Goal: Information Seeking & Learning: Learn about a topic

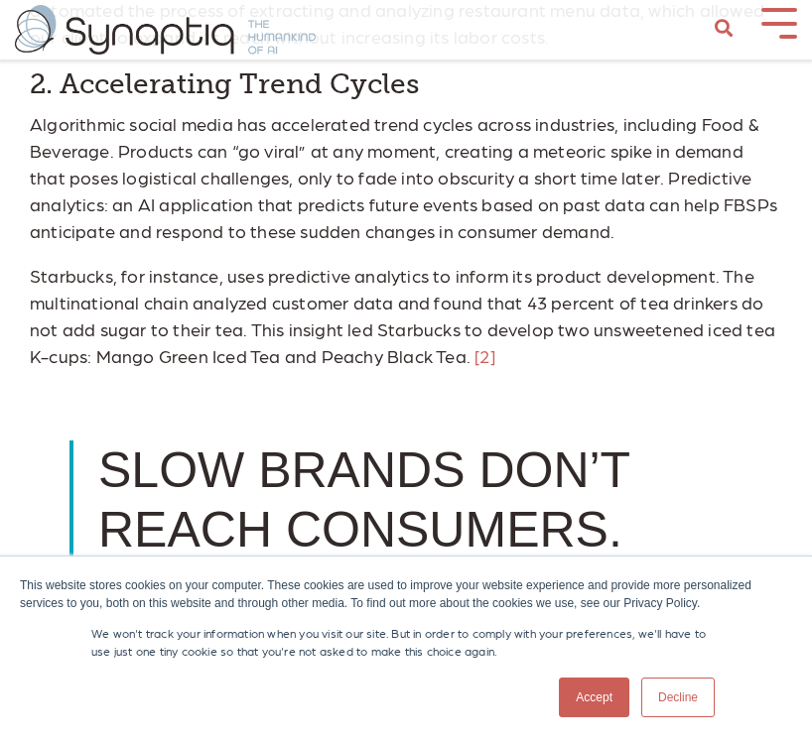
scroll to position [1615, 0]
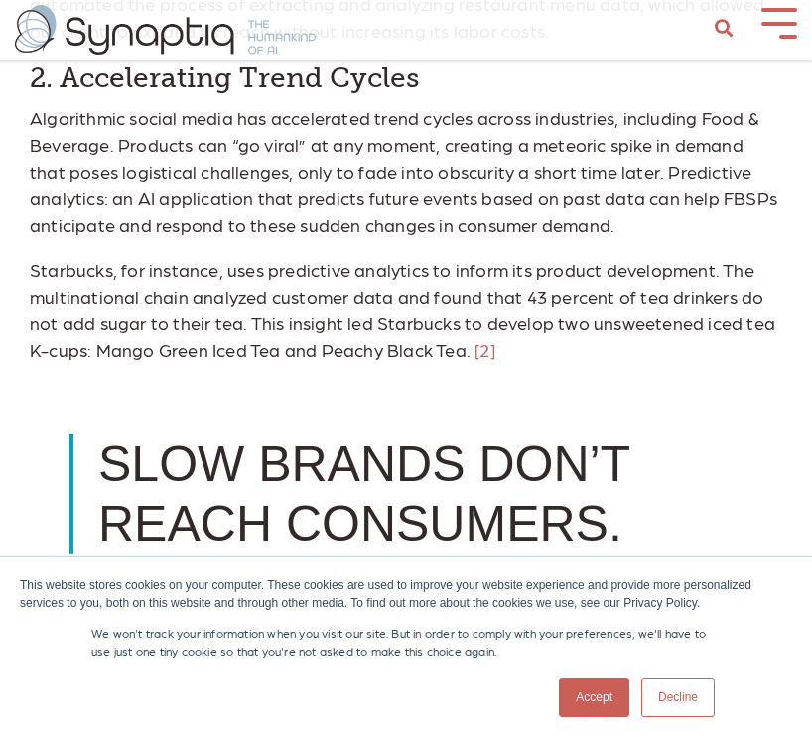
click at [534, 348] on p "Starbucks, for instance, uses predictive analytics to inform its product develo…" at bounding box center [406, 309] width 752 height 107
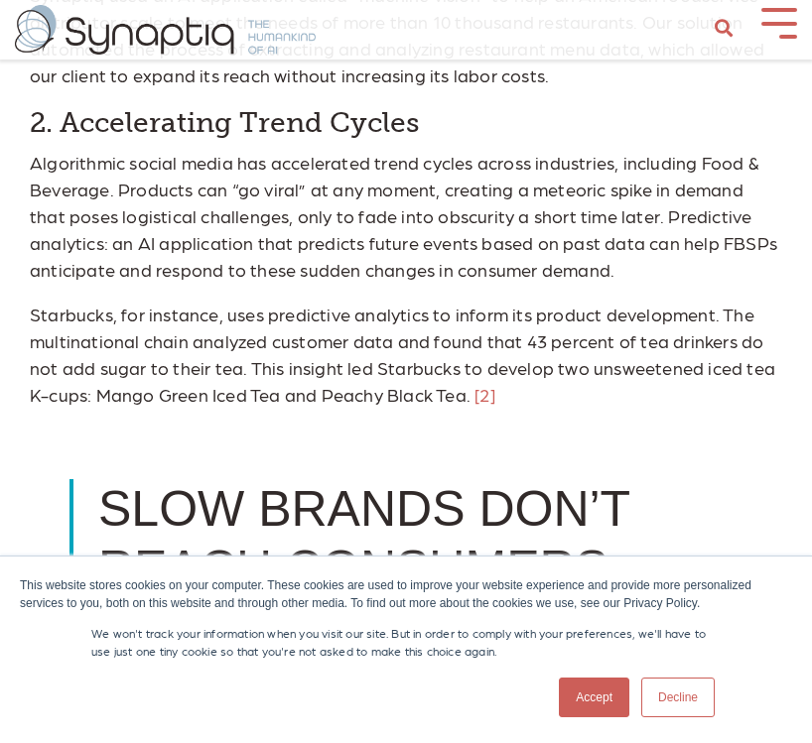
scroll to position [1568, 0]
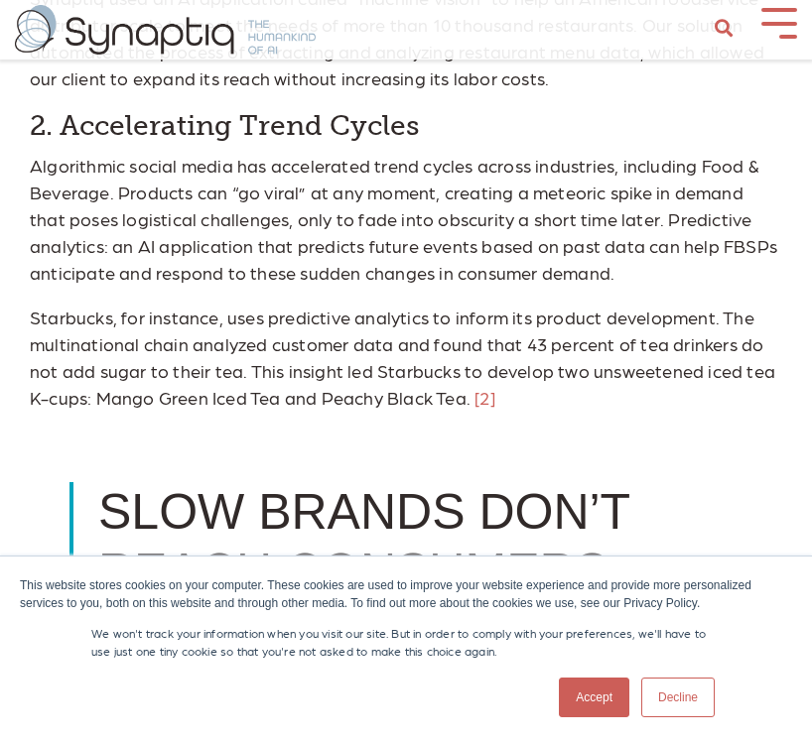
click at [541, 387] on p "Starbucks, for instance, uses predictive analytics to inform its product develo…" at bounding box center [406, 357] width 752 height 107
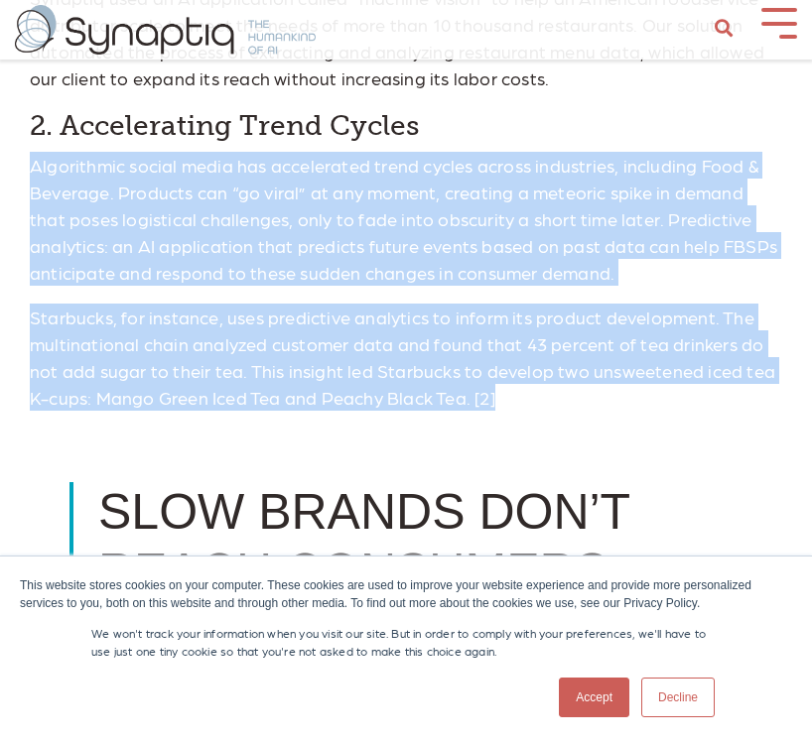
drag, startPoint x: 34, startPoint y: 162, endPoint x: 503, endPoint y: 397, distance: 524.9
click at [503, 397] on p "Starbucks, for instance, uses predictive analytics to inform its product develo…" at bounding box center [406, 357] width 752 height 107
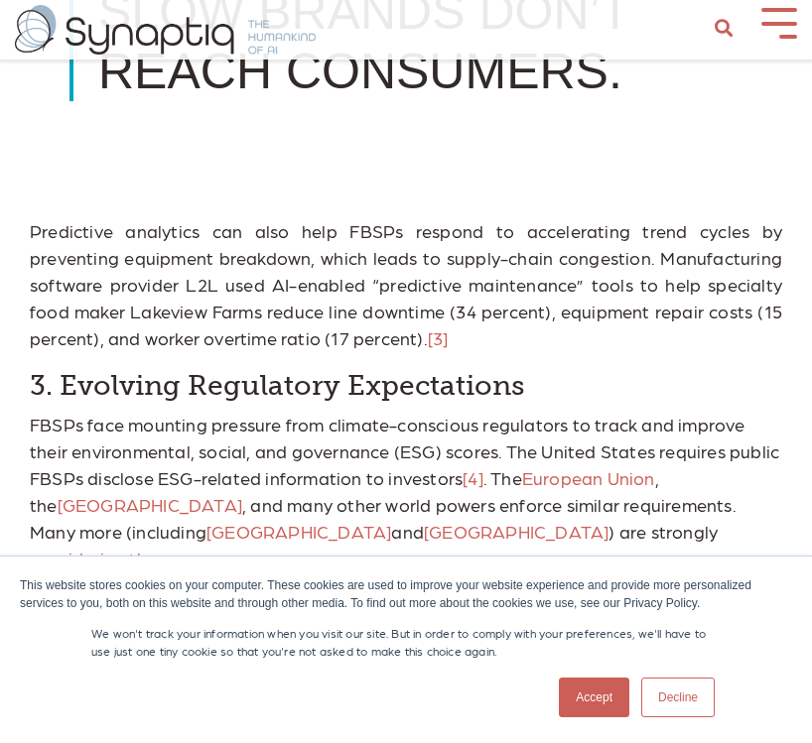
scroll to position [2071, 0]
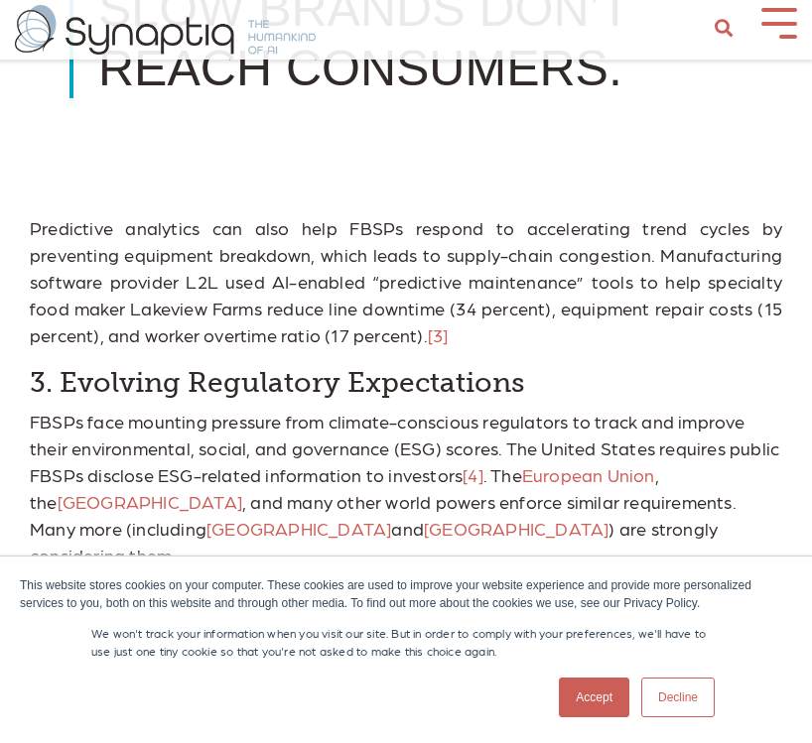
click at [351, 324] on p "Predictive analytics can also help FBSPs respond to accelerating trend cycles b…" at bounding box center [406, 281] width 752 height 134
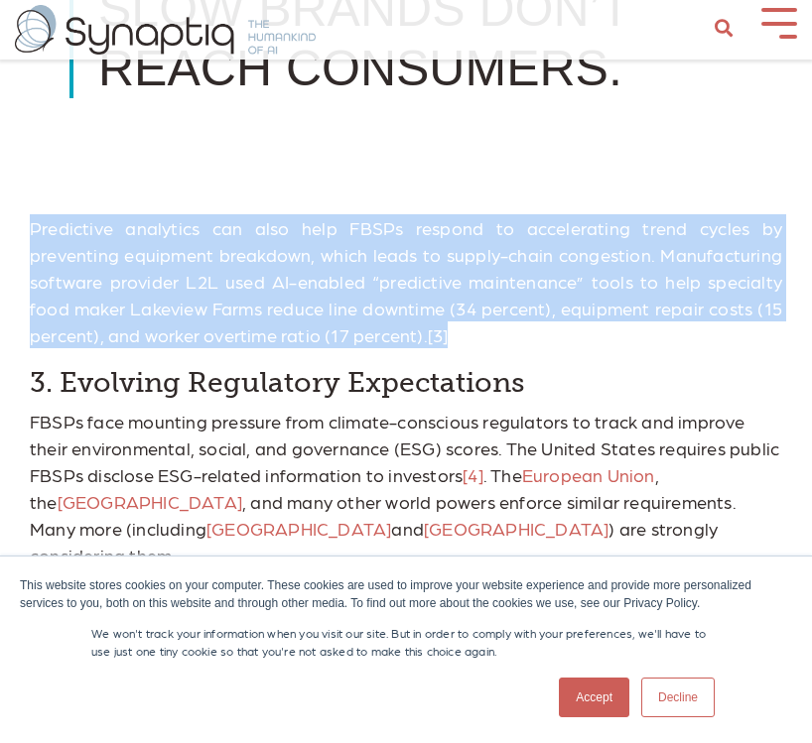
drag, startPoint x: 341, startPoint y: 326, endPoint x: 23, endPoint y: 222, distance: 335.1
click at [23, 222] on div "The appeal of artificial intelligence (AI) lies in its ability to generate usef…" at bounding box center [406, 518] width 782 height 3107
drag, startPoint x: 23, startPoint y: 222, endPoint x: 354, endPoint y: 341, distance: 352.1
click at [354, 341] on div "The appeal of artificial intelligence (AI) lies in its ability to generate usef…" at bounding box center [406, 518] width 782 height 3107
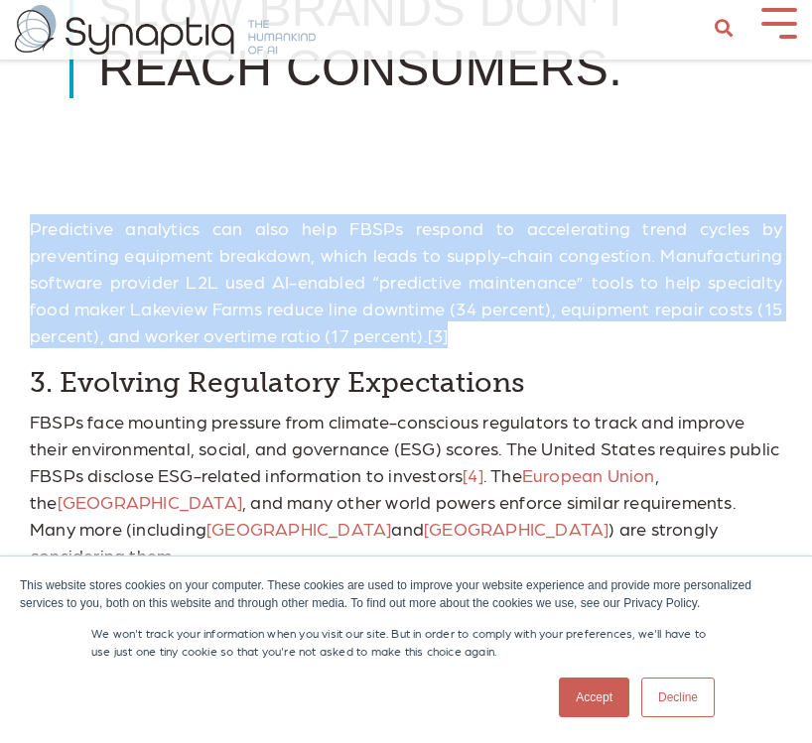
click at [354, 341] on p "Predictive analytics can also help FBSPs respond to accelerating trend cycles b…" at bounding box center [406, 281] width 752 height 134
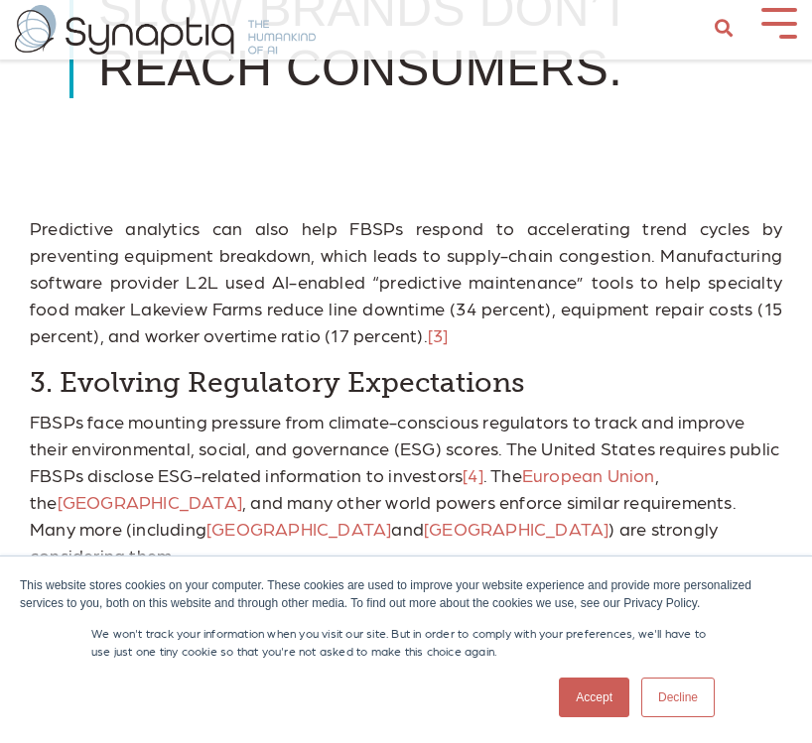
click at [354, 341] on p "Predictive analytics can also help FBSPs respond to accelerating trend cycles b…" at bounding box center [406, 281] width 752 height 134
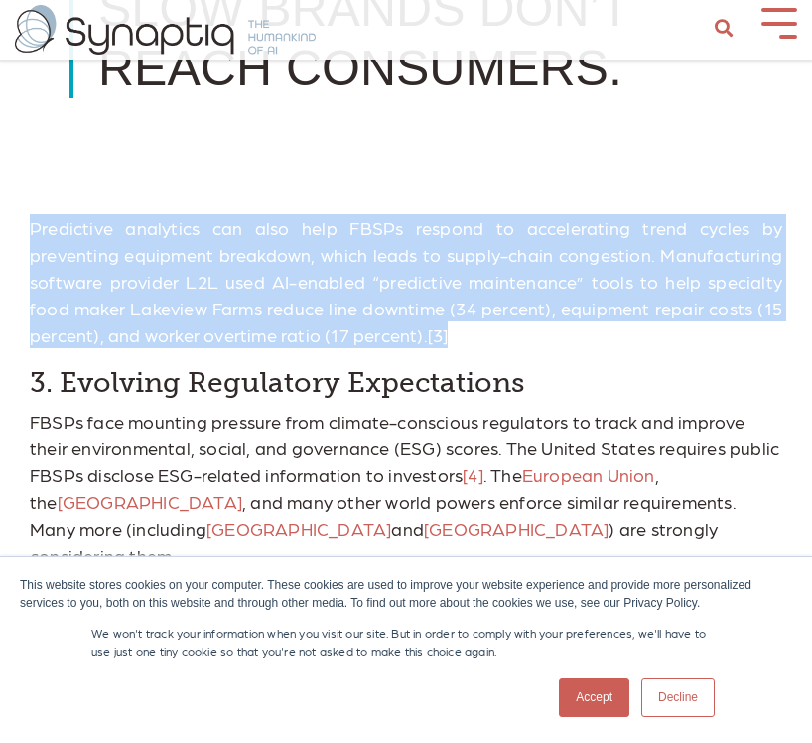
drag, startPoint x: 354, startPoint y: 341, endPoint x: 27, endPoint y: 226, distance: 347.1
click at [27, 226] on div "The appeal of artificial intelligence (AI) lies in its ability to generate usef…" at bounding box center [406, 518] width 782 height 3107
click at [60, 226] on p "Predictive analytics can also help FBSPs respond to accelerating trend cycles b…" at bounding box center [406, 281] width 752 height 134
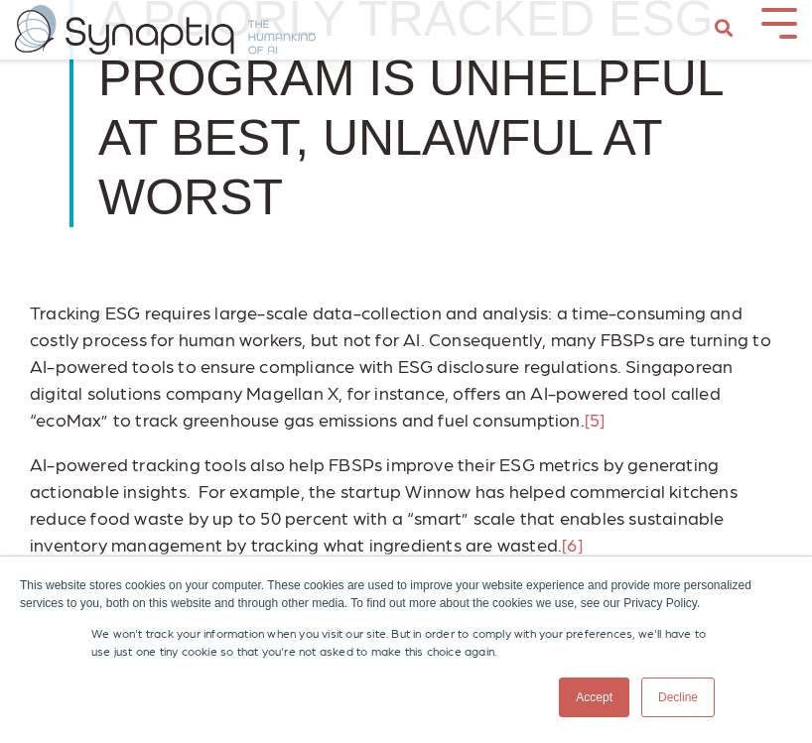
scroll to position [2773, 0]
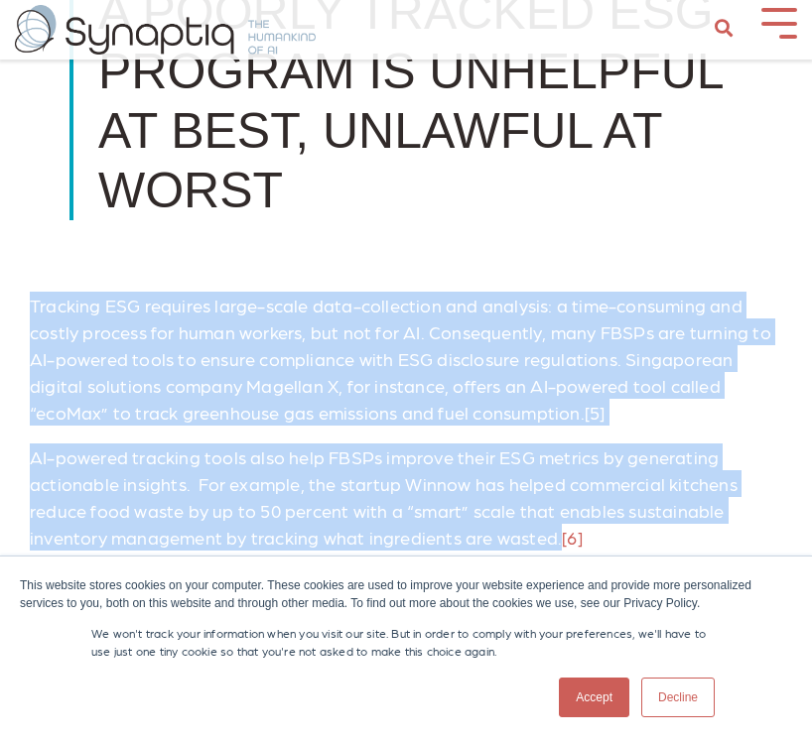
drag, startPoint x: 32, startPoint y: 215, endPoint x: 556, endPoint y: 449, distance: 573.8
click at [556, 449] on p "AI-powered tracking tools also help FBSPs improve their ESG metrics by generati…" at bounding box center [406, 497] width 752 height 107
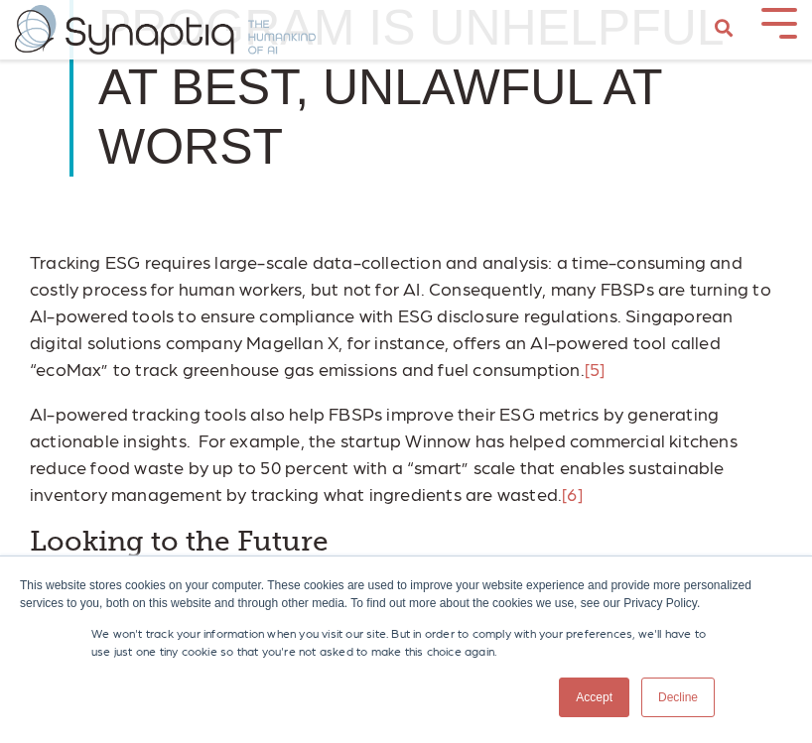
scroll to position [2821, 0]
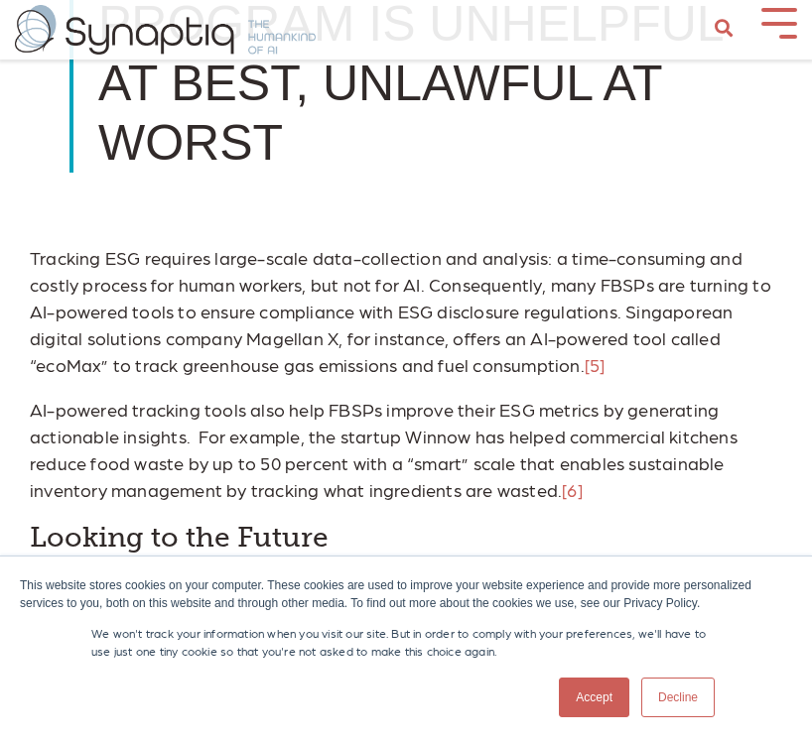
click at [603, 244] on p "Tracking ESG requires large-scale data-collection and analysis: a time-consumin…" at bounding box center [406, 311] width 752 height 134
click at [498, 396] on p "AI-powered tracking tools also help FBSPs improve their ESG metrics by generati…" at bounding box center [406, 449] width 752 height 107
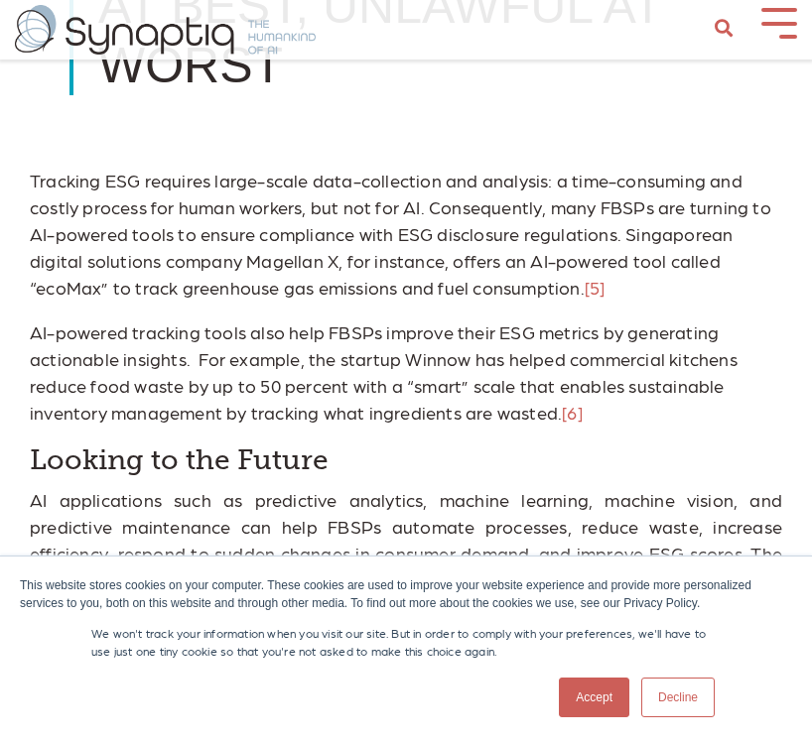
scroll to position [2899, 0]
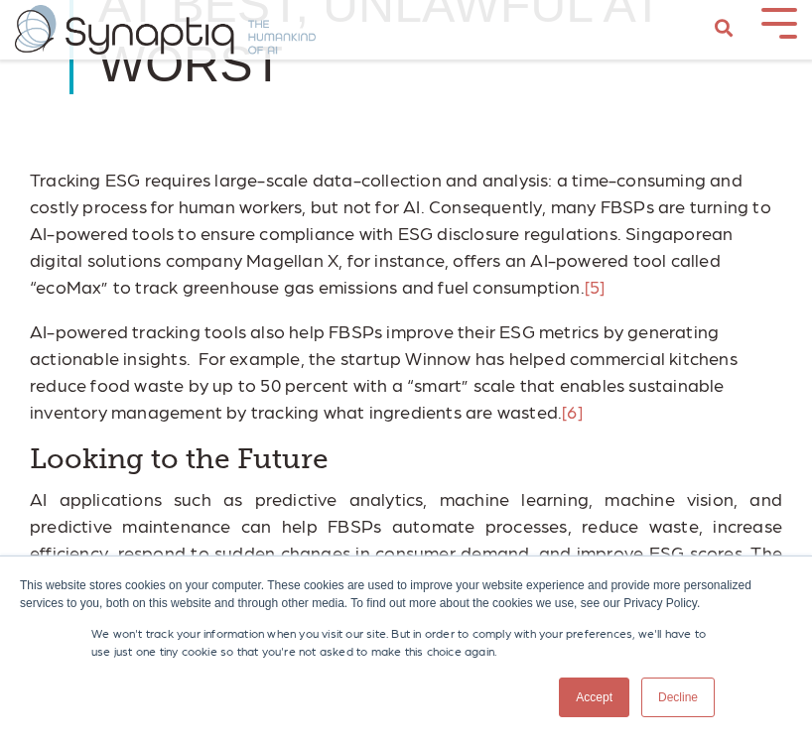
click at [425, 317] on p "AI-powered tracking tools also help FBSPs improve their ESG metrics by generati…" at bounding box center [406, 370] width 752 height 107
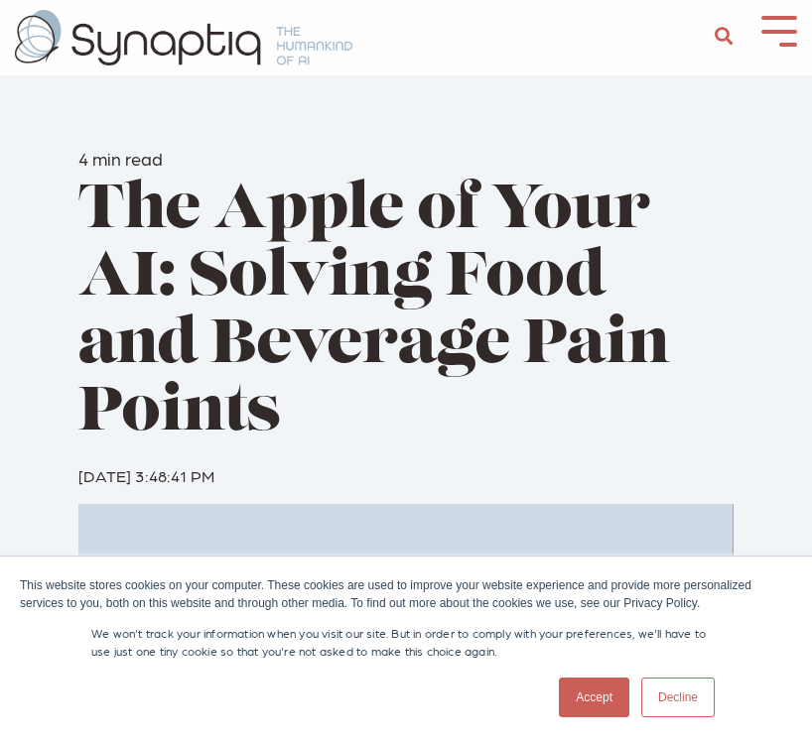
scroll to position [0, 0]
